Goal: Information Seeking & Learning: Check status

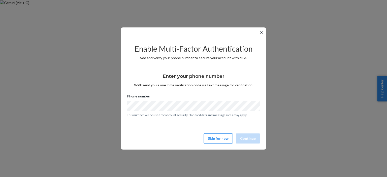
click at [257, 33] on div "✕ Enable Multi-Factor Authentication Add and verify your phone number to secure…" at bounding box center [193, 88] width 145 height 122
click at [263, 31] on button "✕" at bounding box center [260, 32] width 5 height 6
click at [260, 32] on button "✕" at bounding box center [260, 32] width 5 height 6
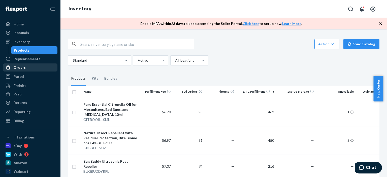
click at [15, 70] on div "Orders" at bounding box center [30, 67] width 53 height 7
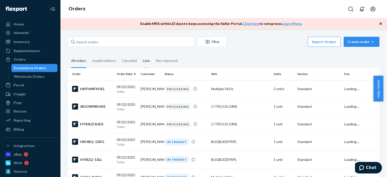
click at [146, 59] on div "Late" at bounding box center [146, 61] width 7 height 14
click at [140, 54] on input "Late" at bounding box center [140, 54] width 0 height 0
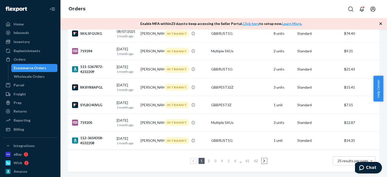
scroll to position [387, 0]
click at [290, 121] on td "3 units" at bounding box center [283, 123] width 24 height 18
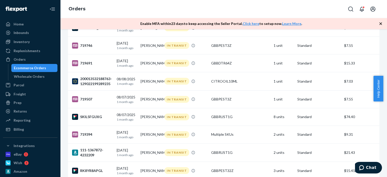
scroll to position [387, 0]
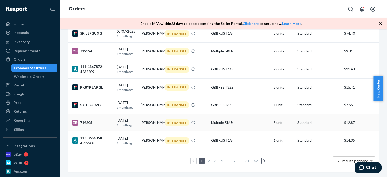
click at [233, 123] on td "Multiple SKUs" at bounding box center [240, 123] width 62 height 18
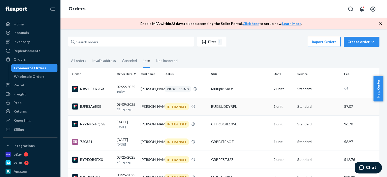
click at [220, 108] on div "BUGBUDDYRPL" at bounding box center [240, 106] width 58 height 5
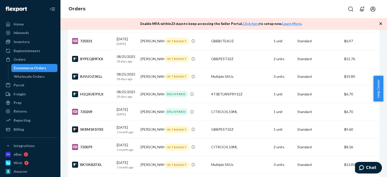
scroll to position [201, 0]
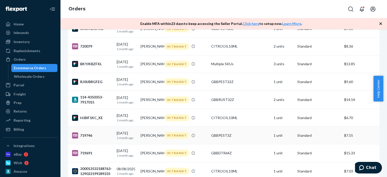
click at [181, 144] on td "IN TRANSIT" at bounding box center [185, 136] width 47 height 18
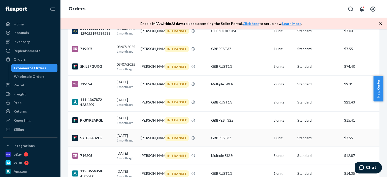
scroll to position [336, 0]
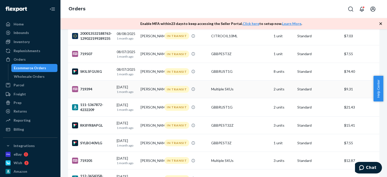
click at [170, 98] on td "IN TRANSIT" at bounding box center [185, 89] width 47 height 18
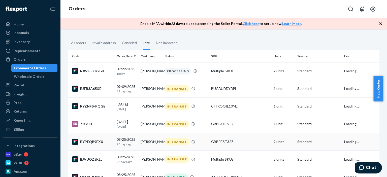
scroll to position [75, 0]
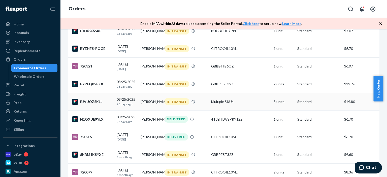
click at [153, 100] on td "[PERSON_NAME]" at bounding box center [150, 102] width 24 height 18
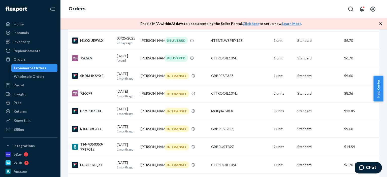
scroll to position [201, 0]
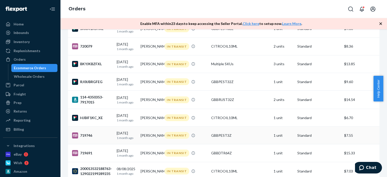
click at [204, 144] on td "IN TRANSIT" at bounding box center [185, 136] width 47 height 18
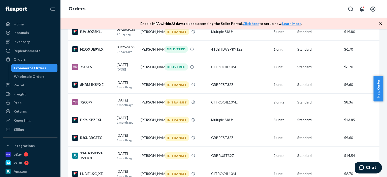
scroll to position [226, 0]
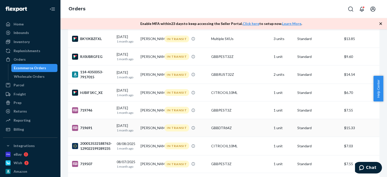
click at [194, 131] on div "IN TRANSIT" at bounding box center [185, 127] width 45 height 7
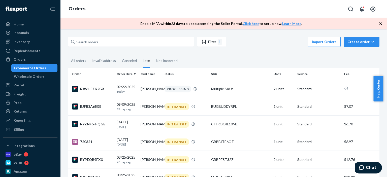
scroll to position [101, 0]
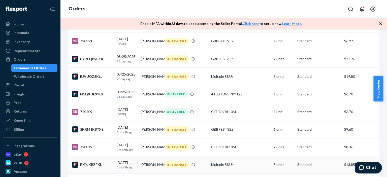
click at [169, 172] on td "IN TRANSIT" at bounding box center [185, 165] width 47 height 18
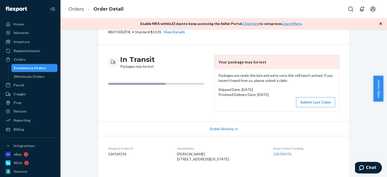
scroll to position [75, 0]
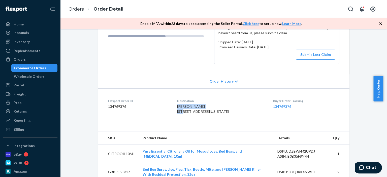
drag, startPoint x: 208, startPoint y: 107, endPoint x: 177, endPoint y: 105, distance: 31.3
click at [177, 105] on dl "Flexport Order ID 134769376 Destination [PERSON_NAME] [STREET_ADDRESS][US_STATE…" at bounding box center [223, 107] width 251 height 38
copy span "[PERSON_NAME]"
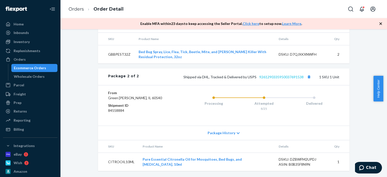
scroll to position [320, 0]
click at [277, 75] on link "9261290335950037691538" at bounding box center [281, 77] width 44 height 4
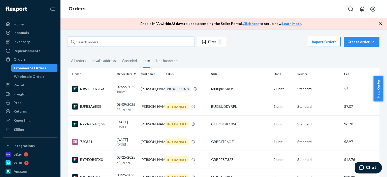
click at [112, 42] on input "text" at bounding box center [131, 42] width 126 height 10
paste input "[PERSON_NAME]"
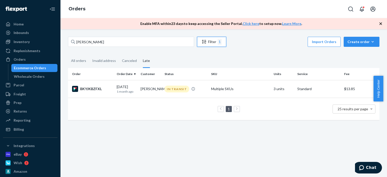
click at [213, 44] on div "Filter 1" at bounding box center [211, 42] width 29 height 6
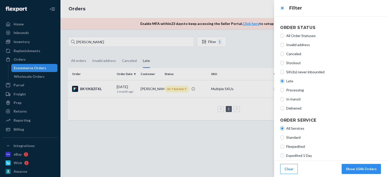
click at [111, 41] on div at bounding box center [193, 88] width 387 height 177
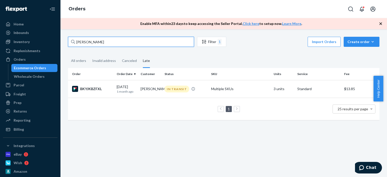
click at [110, 41] on input "[PERSON_NAME]" at bounding box center [131, 42] width 126 height 10
drag, startPoint x: 72, startPoint y: 42, endPoint x: 78, endPoint y: 41, distance: 6.1
click at [72, 42] on icon at bounding box center [73, 42] width 4 height 4
click at [72, 42] on input "[PERSON_NAME]" at bounding box center [131, 42] width 126 height 10
click at [108, 41] on input "[PERSON_NAME]" at bounding box center [131, 42] width 126 height 10
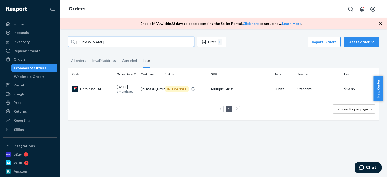
drag, startPoint x: 105, startPoint y: 42, endPoint x: 82, endPoint y: 37, distance: 23.5
click at [81, 38] on input "[PERSON_NAME]" at bounding box center [131, 42] width 126 height 10
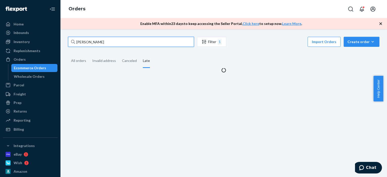
type input "ilfe"
drag, startPoint x: 102, startPoint y: 41, endPoint x: 64, endPoint y: 40, distance: 37.3
click at [63, 40] on div "ilfe Filter 1 Import Orders Create order Ecommerce order Removal order All orde…" at bounding box center [223, 103] width 326 height 148
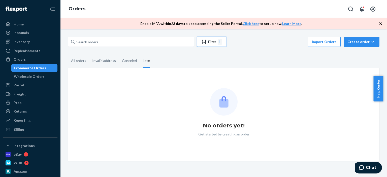
click at [212, 42] on div "Filter 1" at bounding box center [211, 42] width 29 height 6
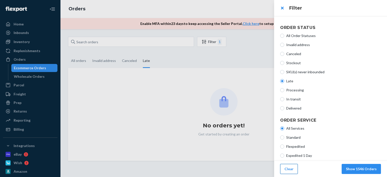
click at [292, 168] on button "Clear" at bounding box center [289, 169] width 18 height 10
radio input "true"
radio input "false"
click at [344, 174] on footer "Clear Show 5000+ Orders" at bounding box center [330, 169] width 113 height 16
click at [347, 167] on button "Show 5000+ Orders" at bounding box center [360, 169] width 42 height 10
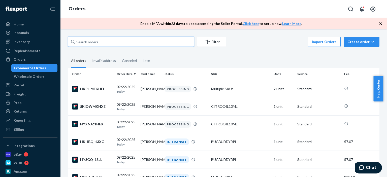
click at [94, 47] on input "text" at bounding box center [131, 42] width 126 height 10
paste input "[PERSON_NAME]"
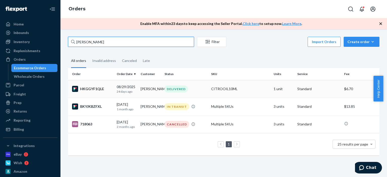
type input "[PERSON_NAME]"
click at [180, 92] on div "DELIVERED" at bounding box center [175, 89] width 23 height 7
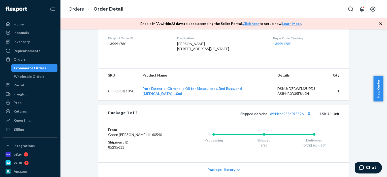
scroll to position [177, 0]
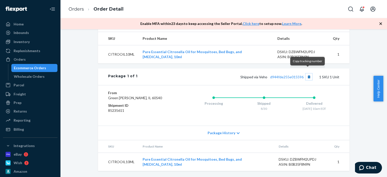
click at [307, 73] on button "Copy tracking number" at bounding box center [308, 76] width 7 height 7
